Goal: Transaction & Acquisition: Purchase product/service

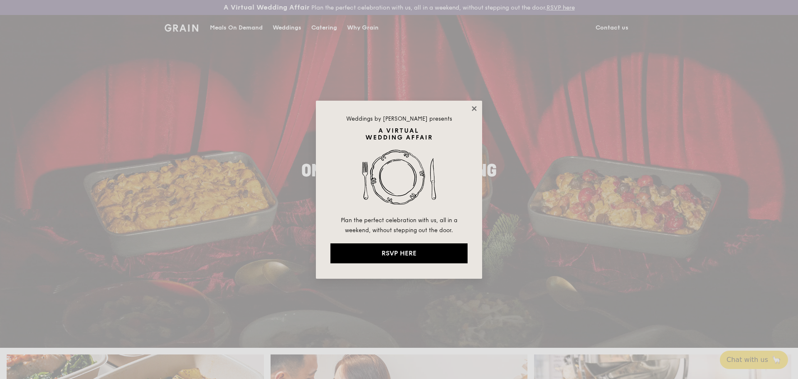
click at [473, 108] on icon at bounding box center [474, 108] width 7 height 7
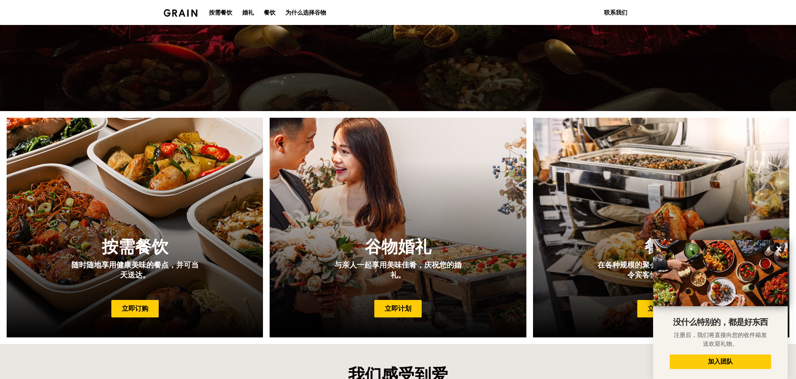
scroll to position [196, 0]
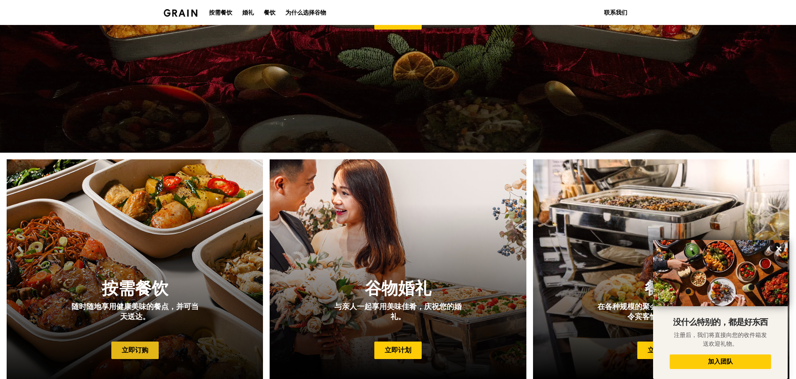
click at [141, 354] on font "立即订购" at bounding box center [135, 350] width 27 height 8
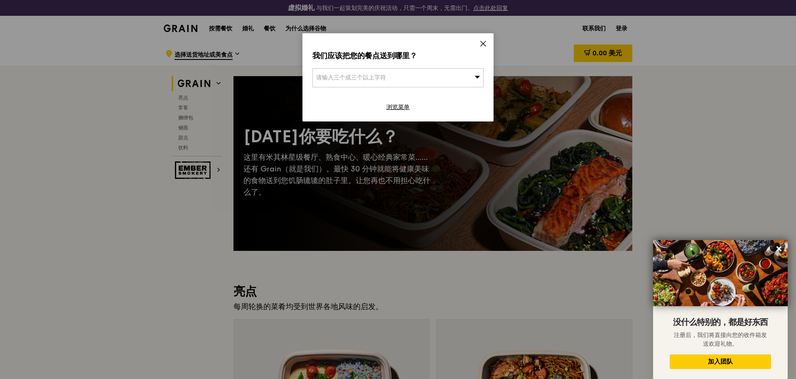
click at [465, 74] on div "请输入三个或三个以上字符" at bounding box center [398, 77] width 171 height 19
click at [481, 40] on icon at bounding box center [483, 43] width 7 height 7
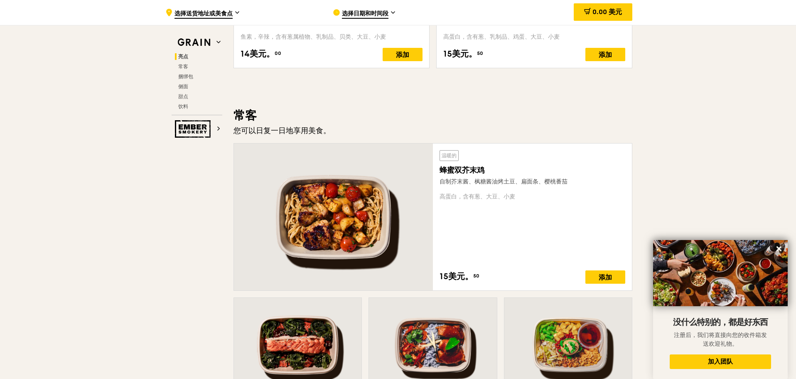
scroll to position [499, 0]
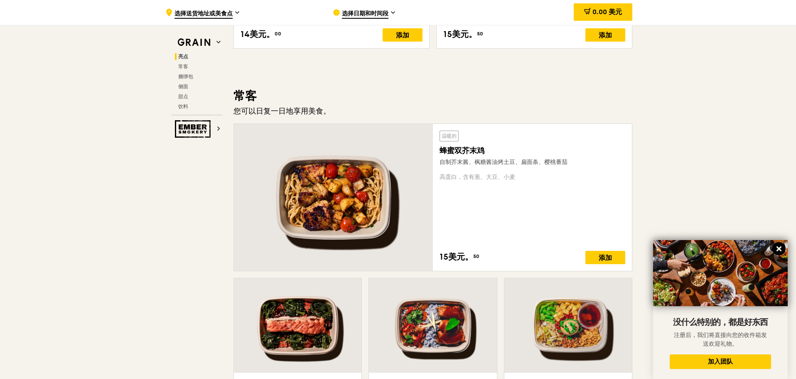
click at [780, 250] on icon at bounding box center [779, 248] width 5 height 5
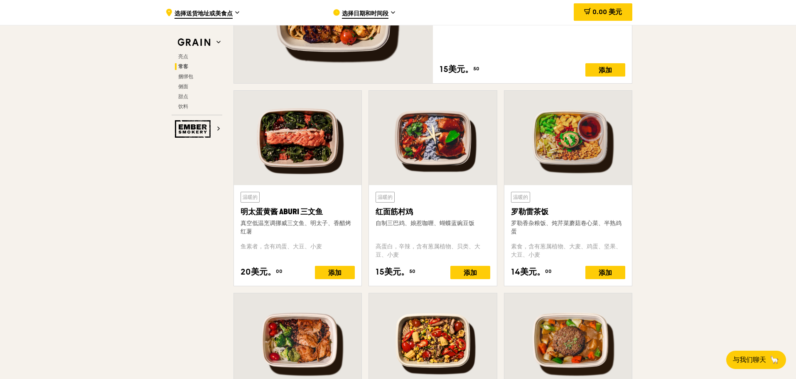
scroll to position [707, 0]
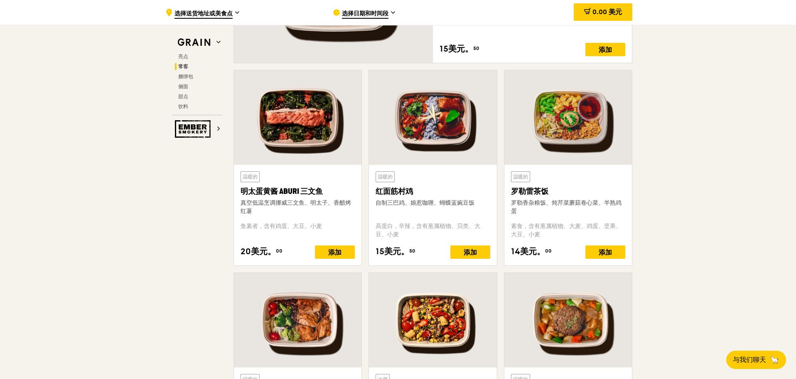
click at [535, 196] on font "罗勒雷茶饭" at bounding box center [529, 191] width 37 height 9
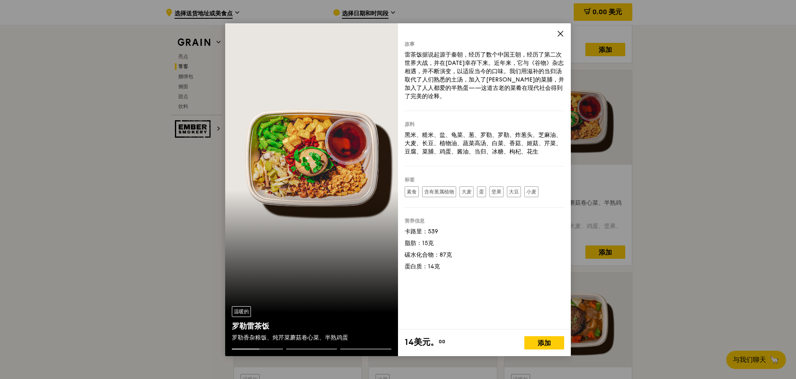
click at [555, 35] on div "故事 雷茶饭据说起源于秦朝，经历了数个中国王朝，经历了第二次世界大战，并在[DATE]幸存下来。近年来，它与《谷物》杂志相遇，并不断演变，以适应当今的口味。我…" at bounding box center [484, 176] width 173 height 306
click at [555, 32] on div "故事 雷茶饭据说起源于秦朝，经历了数个中国王朝，经历了第二次世界大战，并在[DATE]幸存下来。近年来，它与《谷物》杂志相遇，并不断演变，以适应当今的口味。我…" at bounding box center [484, 176] width 173 height 306
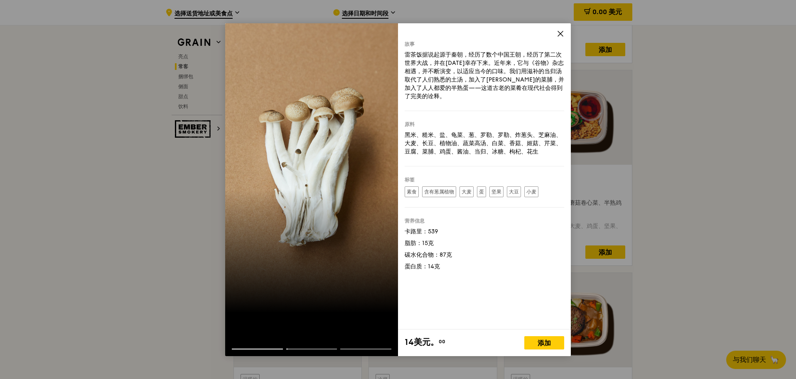
click at [562, 32] on icon at bounding box center [560, 33] width 5 height 5
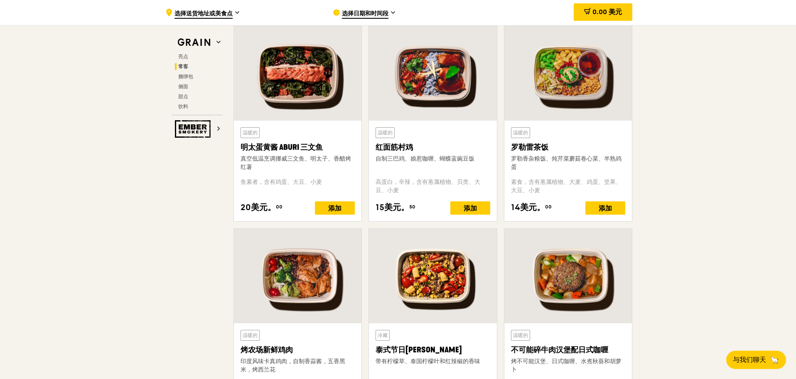
scroll to position [831, 0]
